Goal: Navigation & Orientation: Find specific page/section

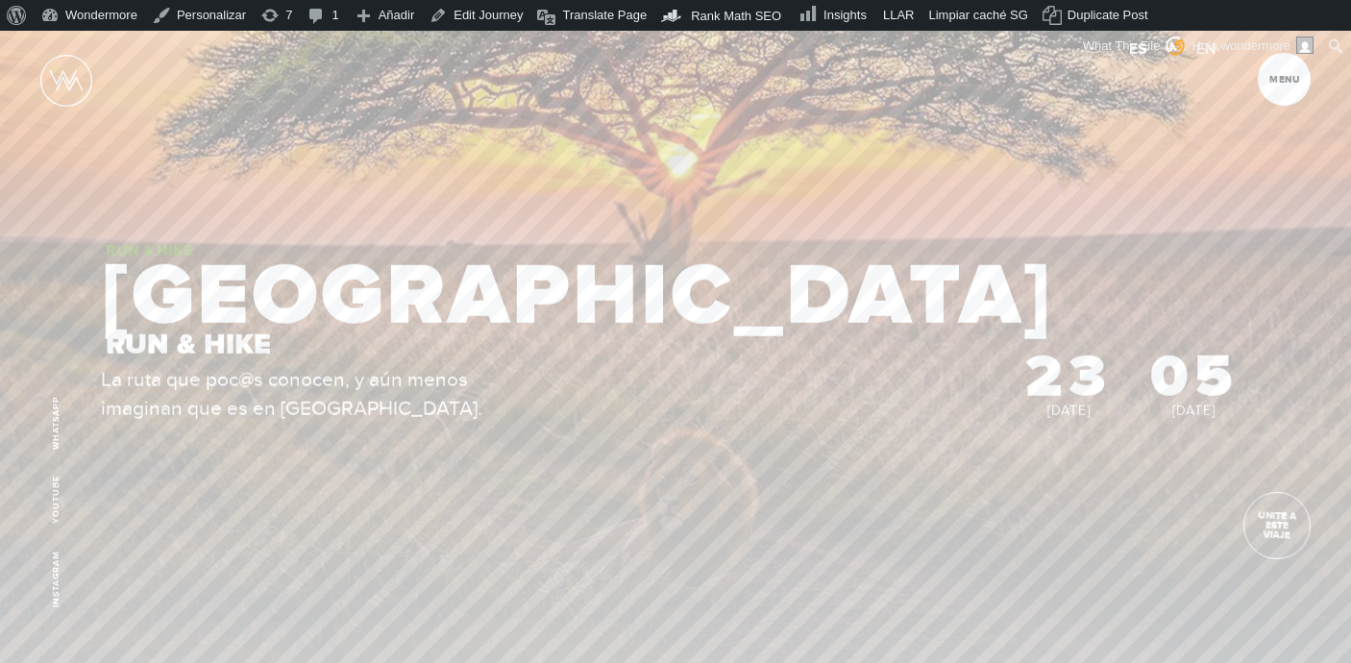
scroll to position [171, 0]
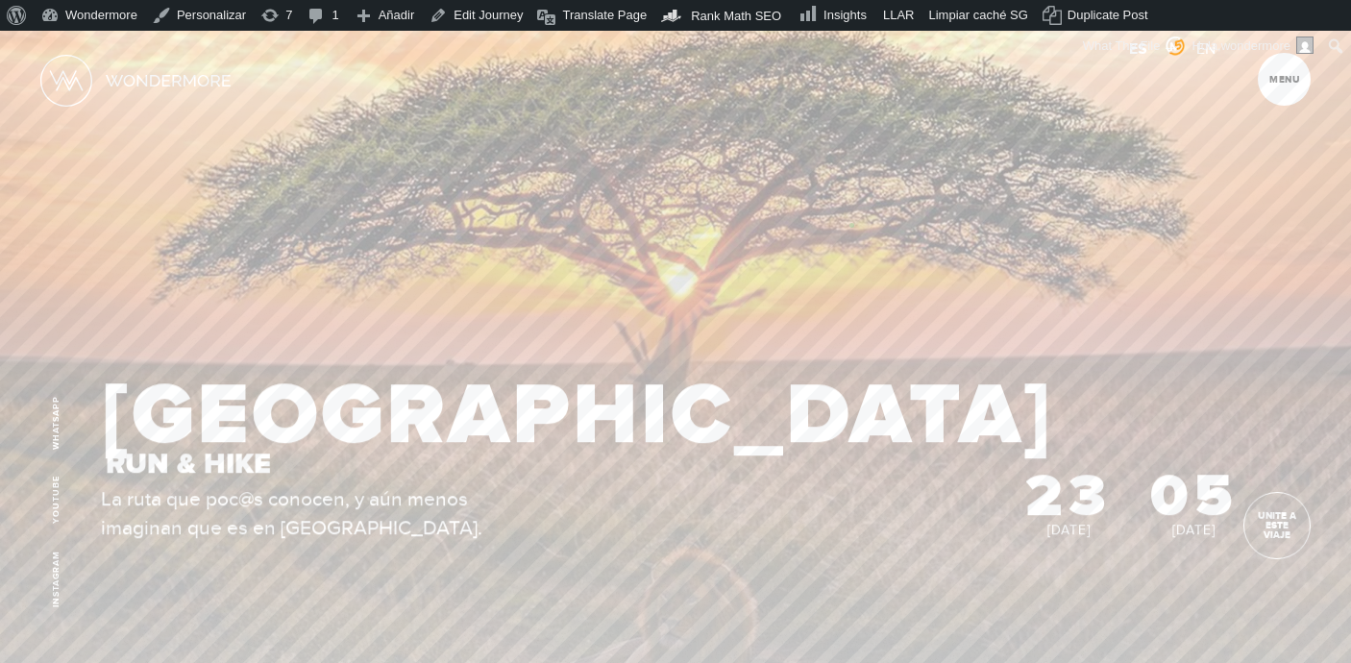
scroll to position [57, 0]
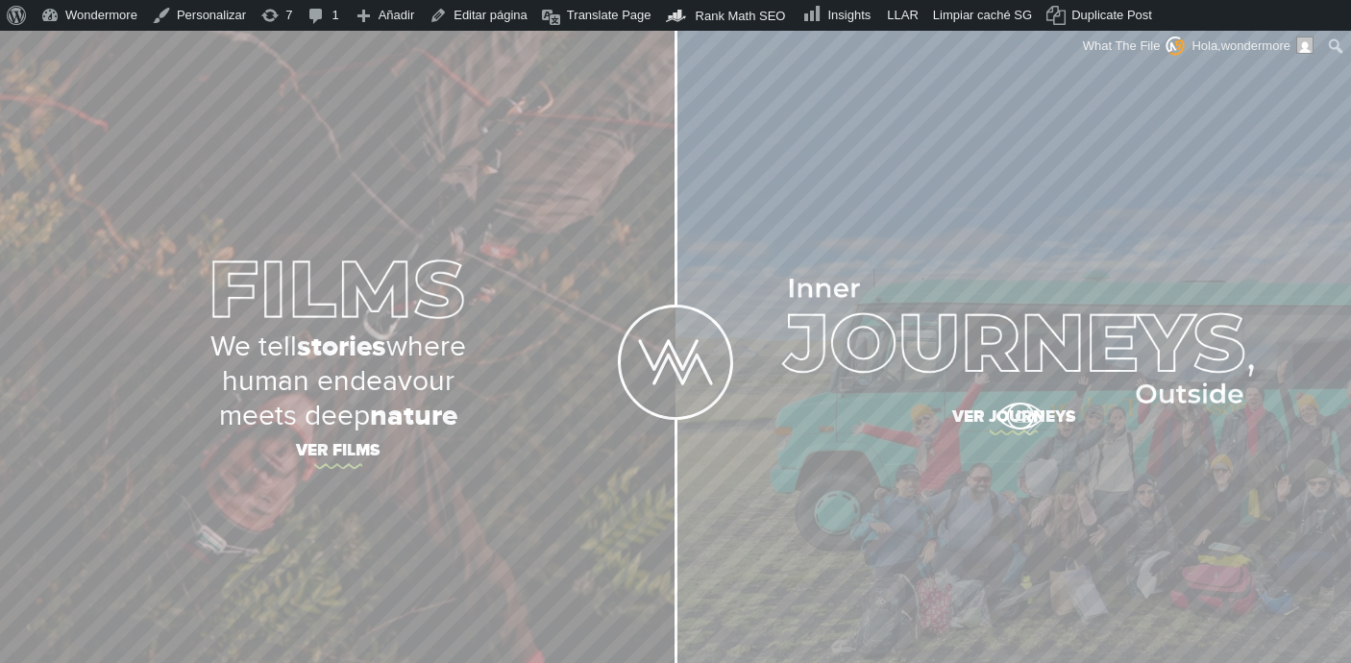
click at [1020, 416] on span "Ver journeys" at bounding box center [1014, 420] width 673 height 40
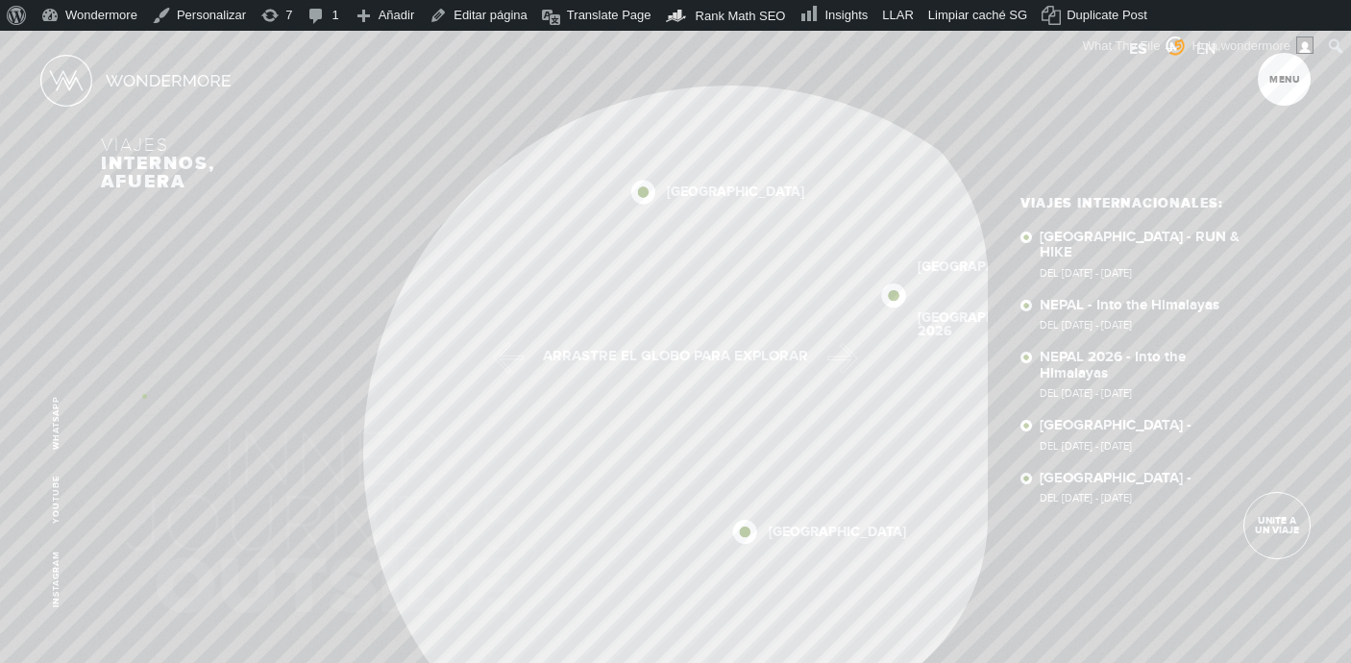
click at [144, 396] on div "NEPAL 2026 NEPAL SUDÁFRICA NUEVA ZELANDA ISLANDIA NEPAL 2026 NEPAL SUDÁFRICA NU…" at bounding box center [675, 398] width 1148 height 625
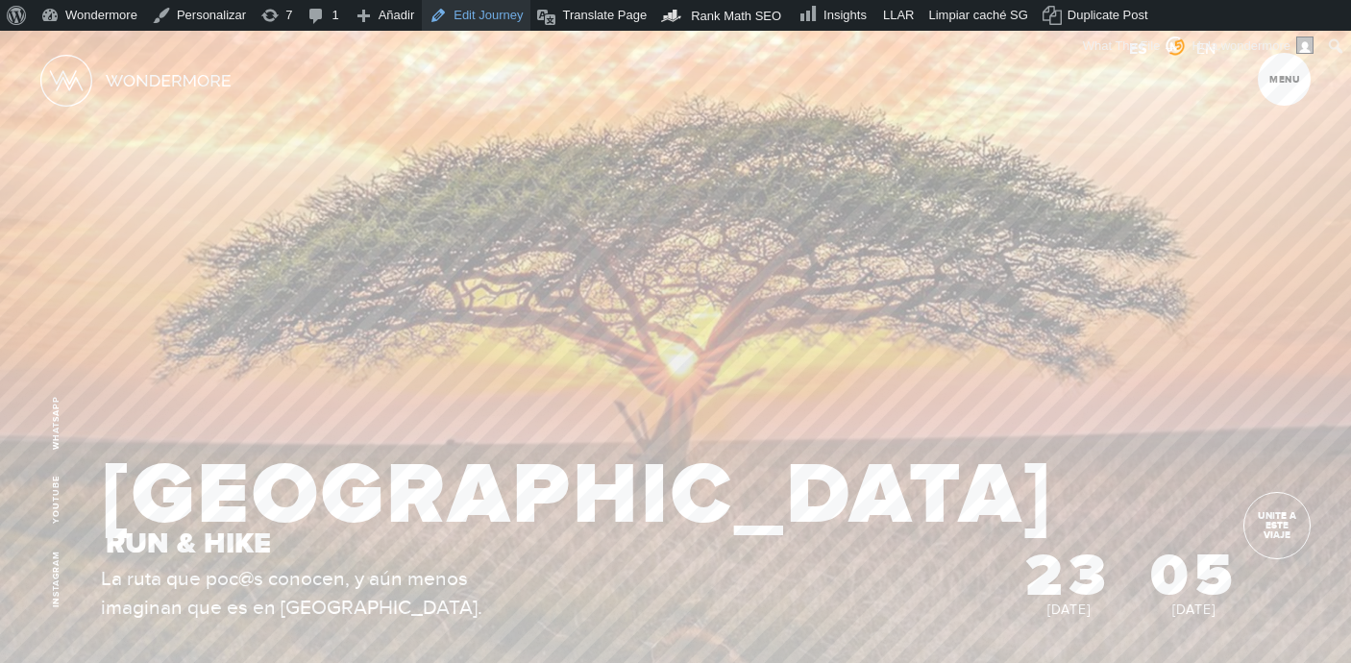
click at [505, 20] on link "Edit Journey" at bounding box center [476, 15] width 109 height 31
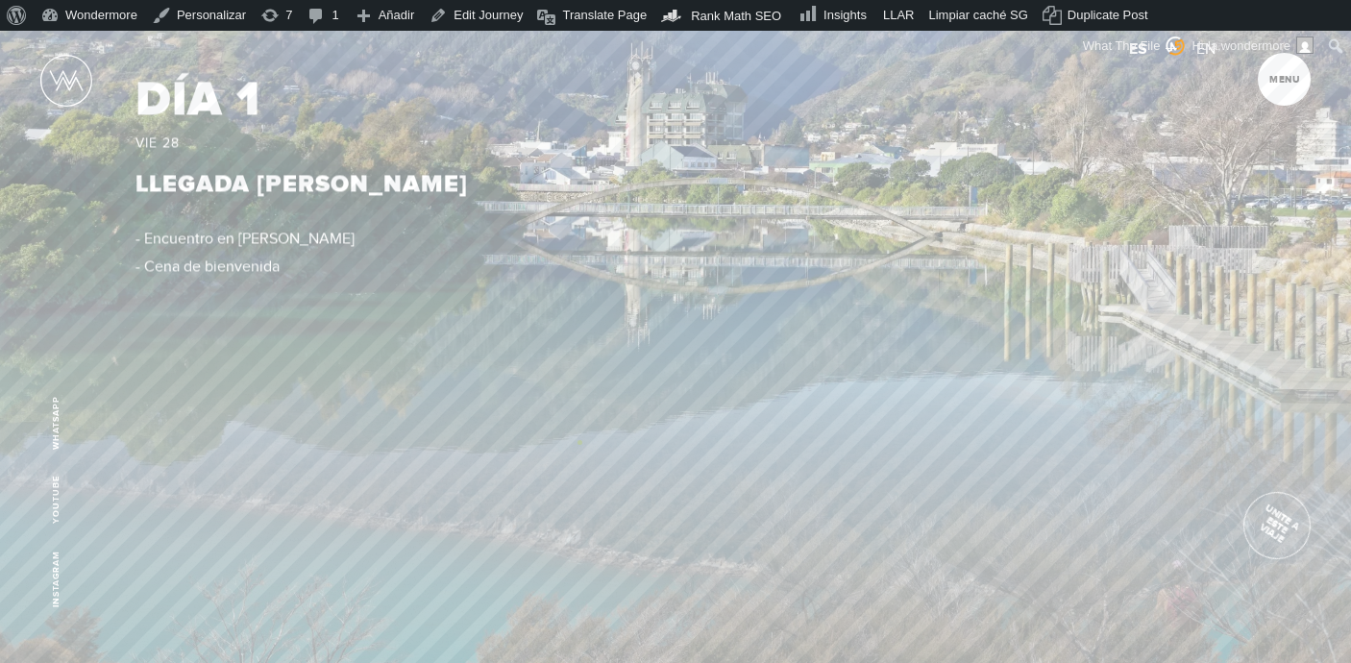
scroll to position [2862, 0]
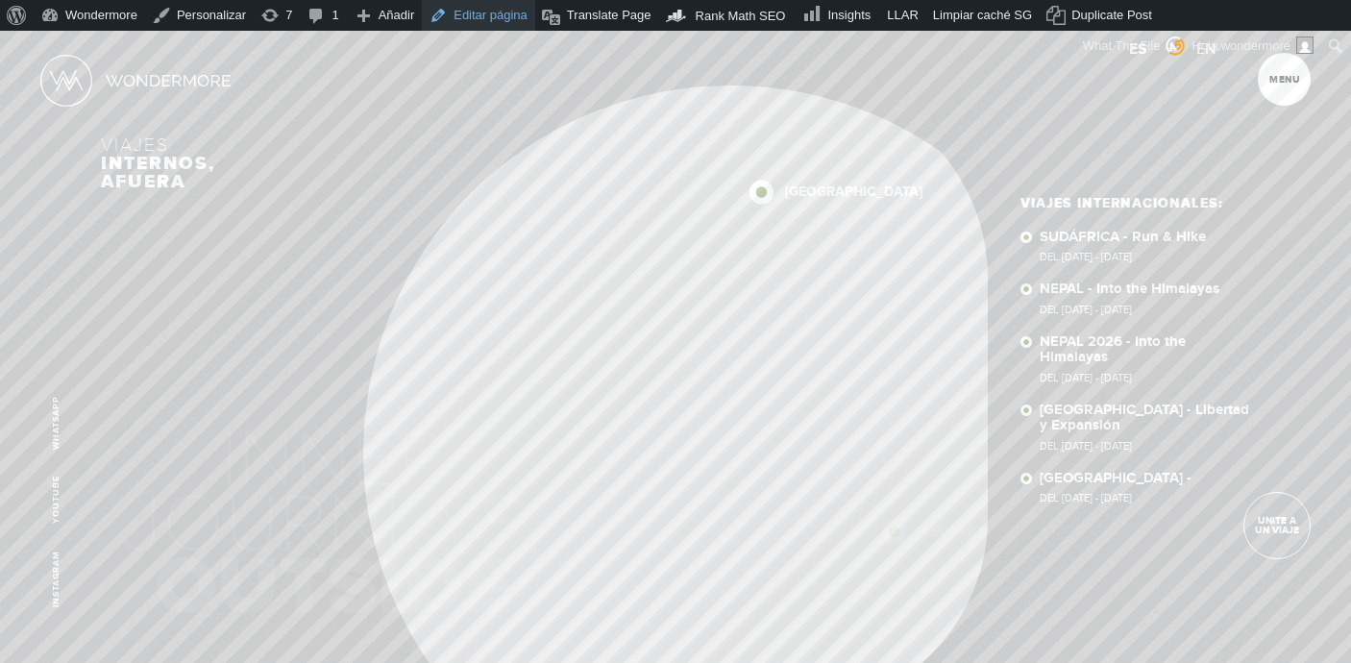
click at [474, 16] on link "Editar página" at bounding box center [478, 15] width 113 height 31
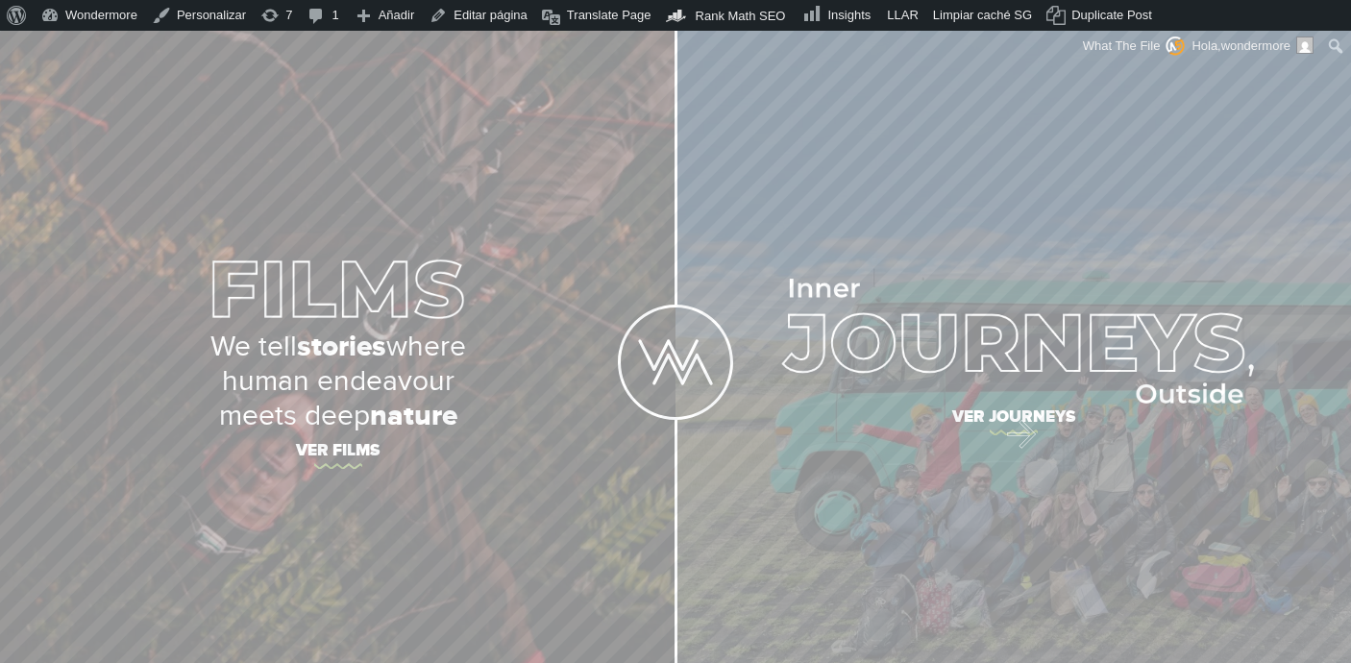
click at [1010, 426] on span "Ver journeys" at bounding box center [1014, 420] width 673 height 40
